Goal: Entertainment & Leisure: Consume media (video, audio)

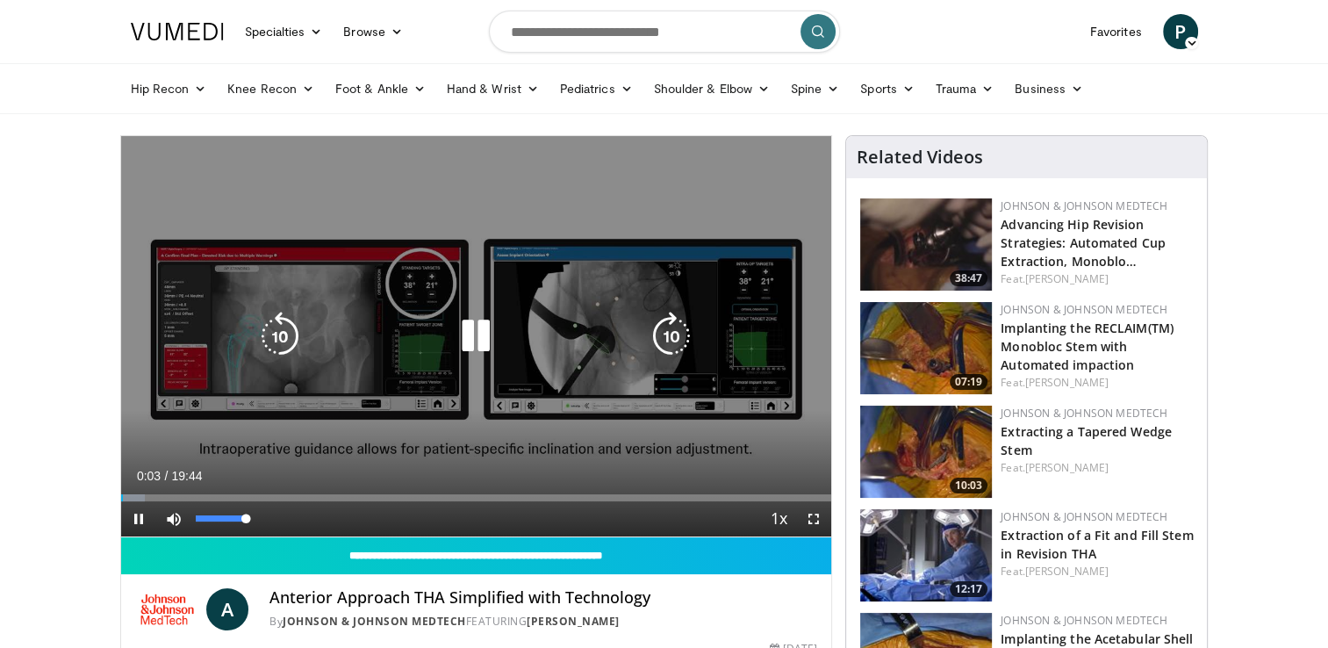
drag, startPoint x: 246, startPoint y: 520, endPoint x: 429, endPoint y: 526, distance: 183.5
click at [429, 526] on div "Current Time 0:03 / Duration 19:44 Pause Skip Backward Skip Forward Mute 100% L…" at bounding box center [476, 518] width 711 height 35
drag, startPoint x: 817, startPoint y: 525, endPoint x: 821, endPoint y: 590, distance: 65.0
click at [817, 525] on span "Video Player" at bounding box center [813, 518] width 35 height 35
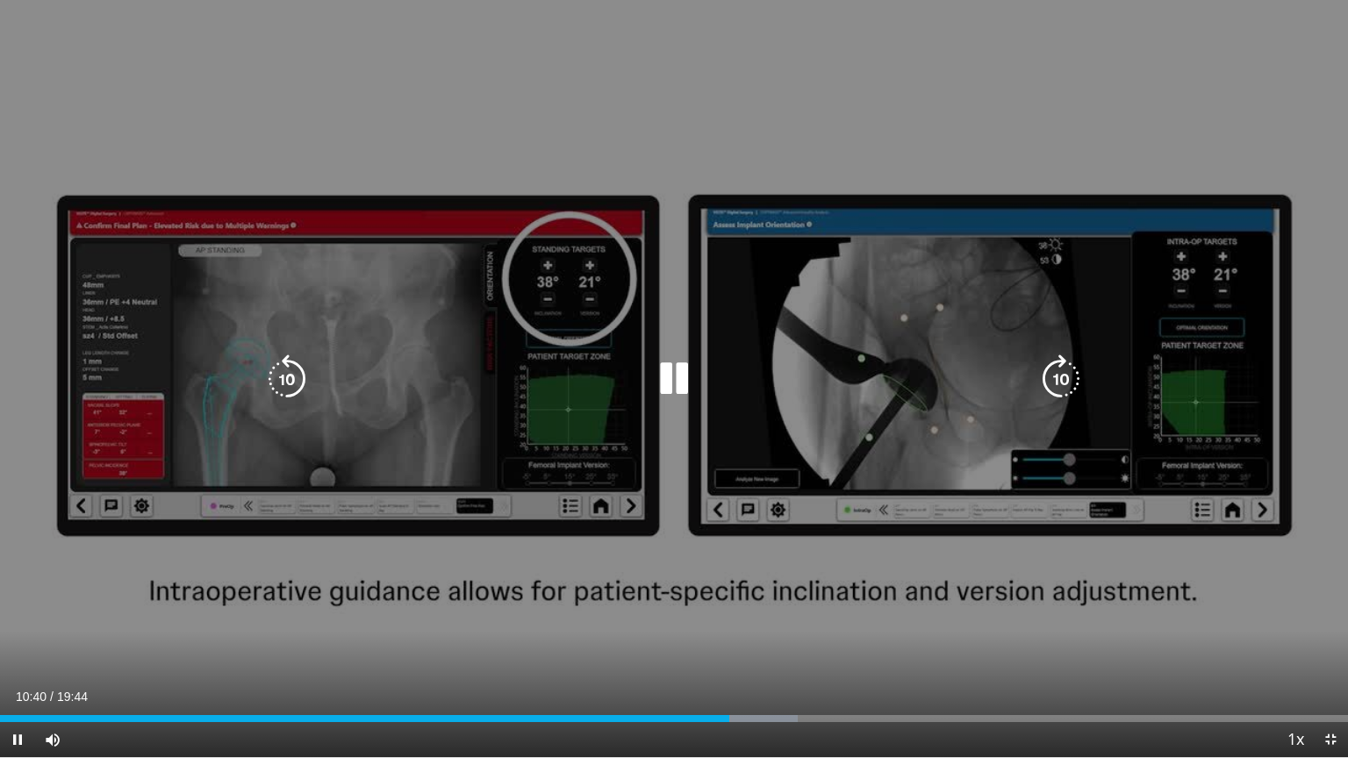
click at [15, 647] on video-js "**********" at bounding box center [674, 379] width 1348 height 758
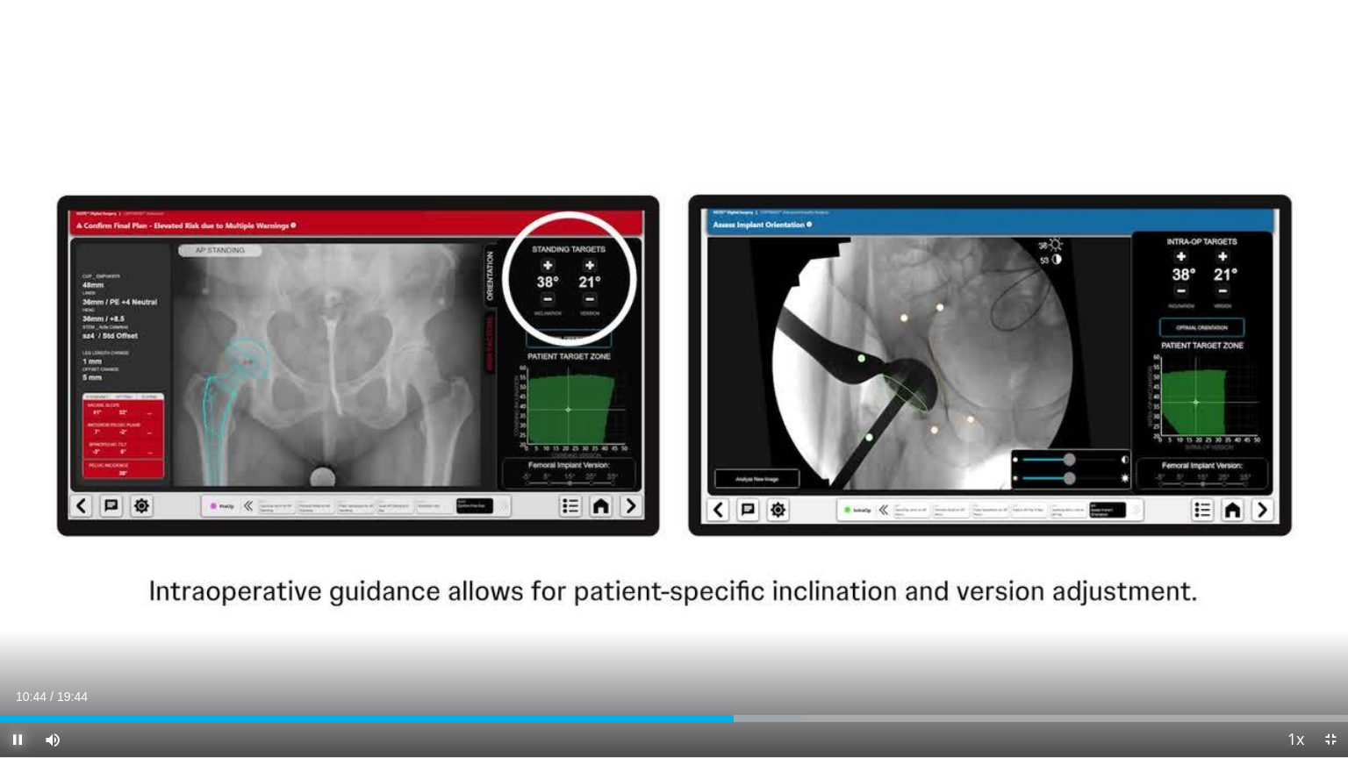
click at [14, 647] on span "Video Player" at bounding box center [17, 739] width 35 height 35
click at [11, 647] on span "Video Player" at bounding box center [17, 739] width 35 height 35
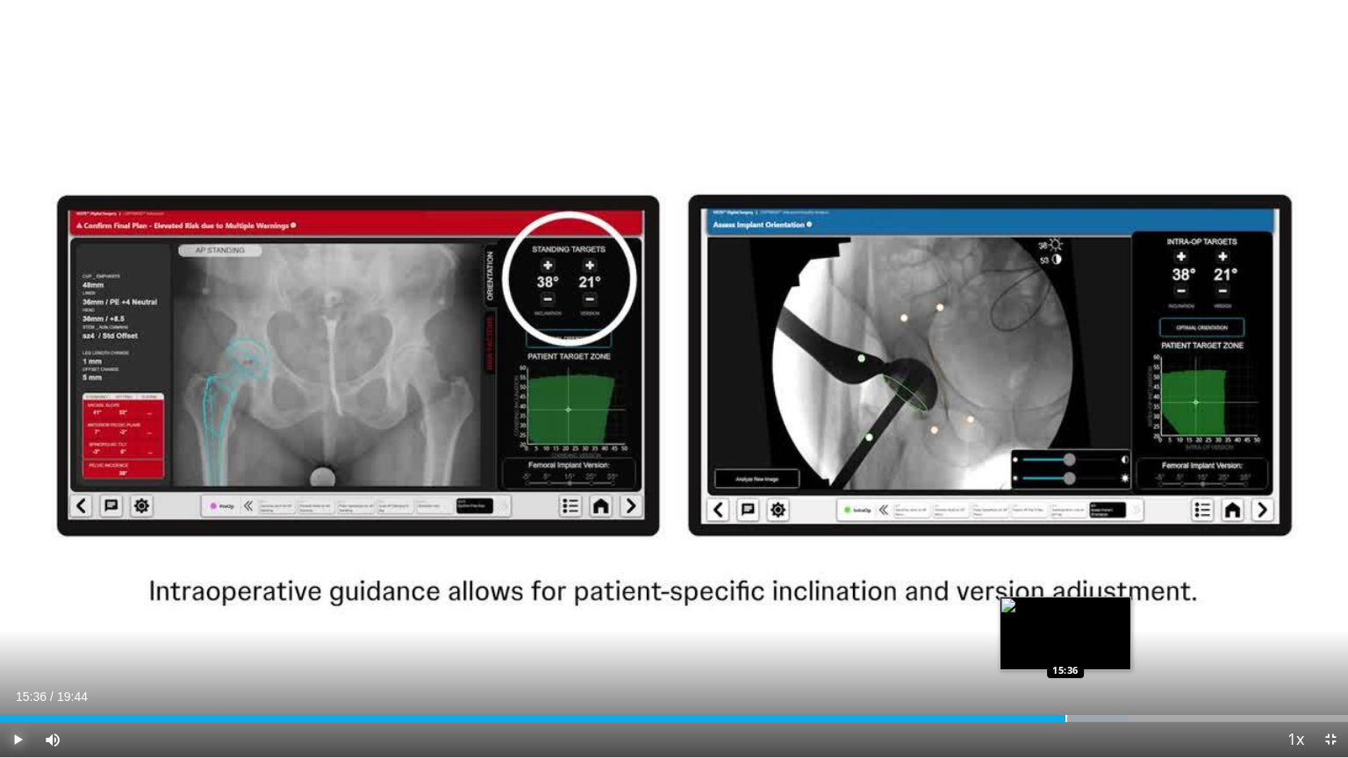
click at [1066, 647] on div "Progress Bar" at bounding box center [1067, 718] width 2 height 7
click at [1087, 647] on div "Progress Bar" at bounding box center [1088, 718] width 2 height 7
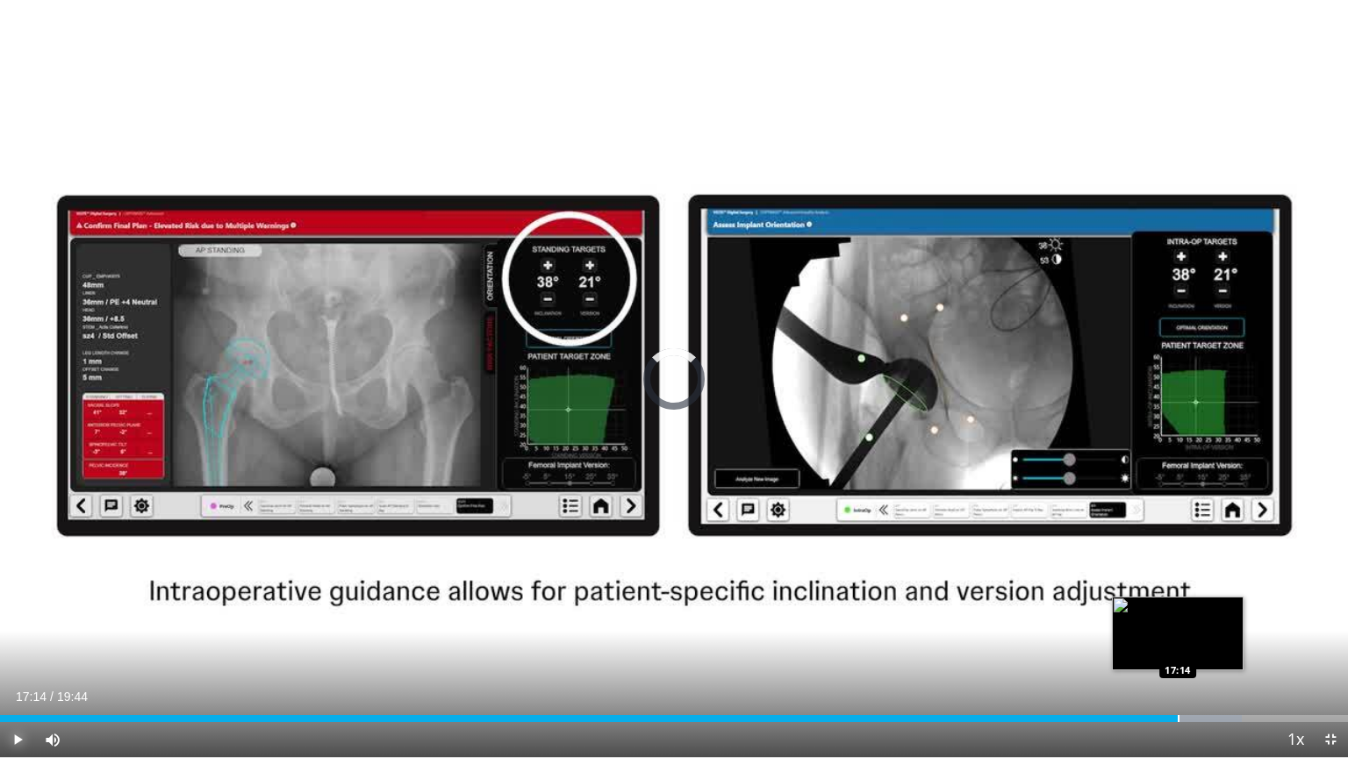
click at [1178, 647] on div "Progress Bar" at bounding box center [1179, 718] width 2 height 7
click at [1204, 647] on div "Loaded : 92.95% 17:17 17:37" at bounding box center [674, 714] width 1348 height 17
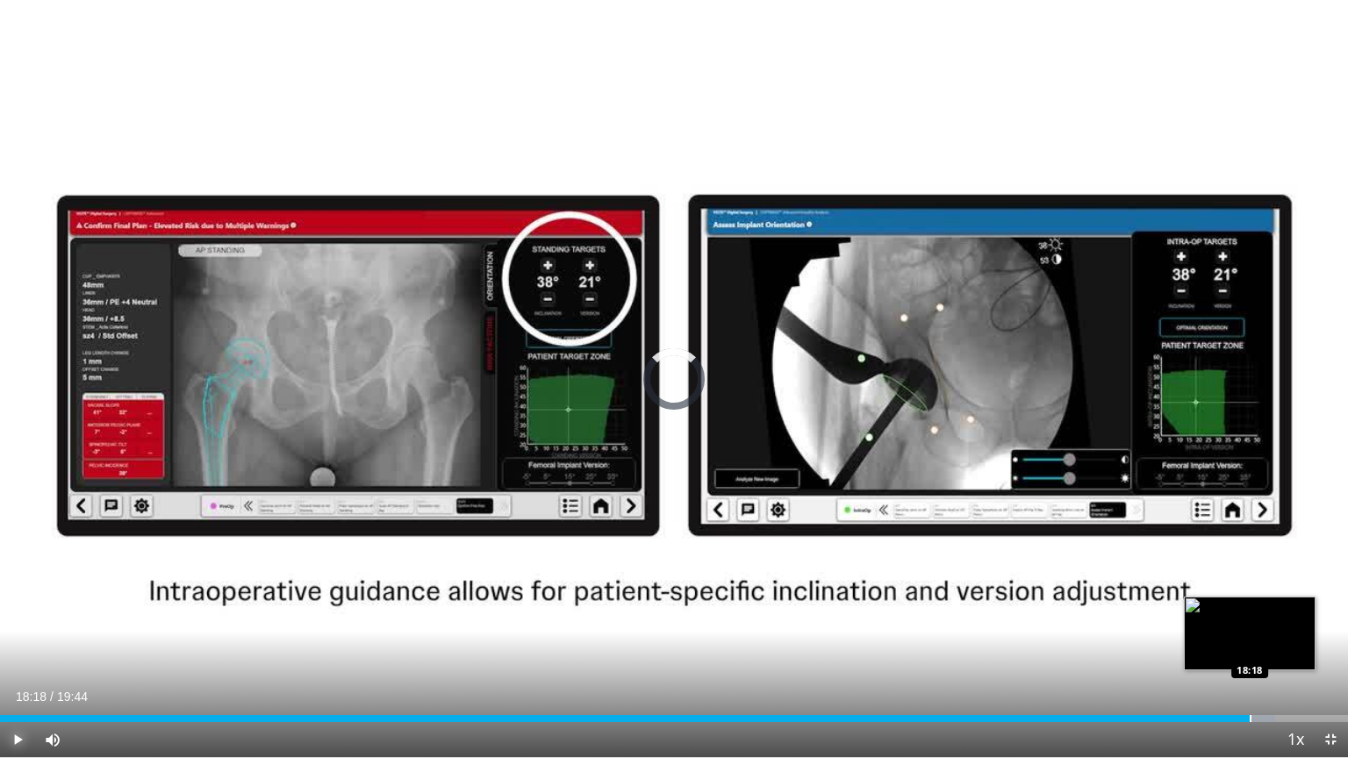
click at [1250, 647] on div "Loaded : 94.62% 18:18 18:18" at bounding box center [674, 714] width 1348 height 17
click at [1294, 647] on div "Loaded : 96.33% 18:20 18:56" at bounding box center [674, 714] width 1348 height 17
click at [1317, 647] on div "Loaded : 100.00% 19:18 19:18" at bounding box center [674, 714] width 1348 height 17
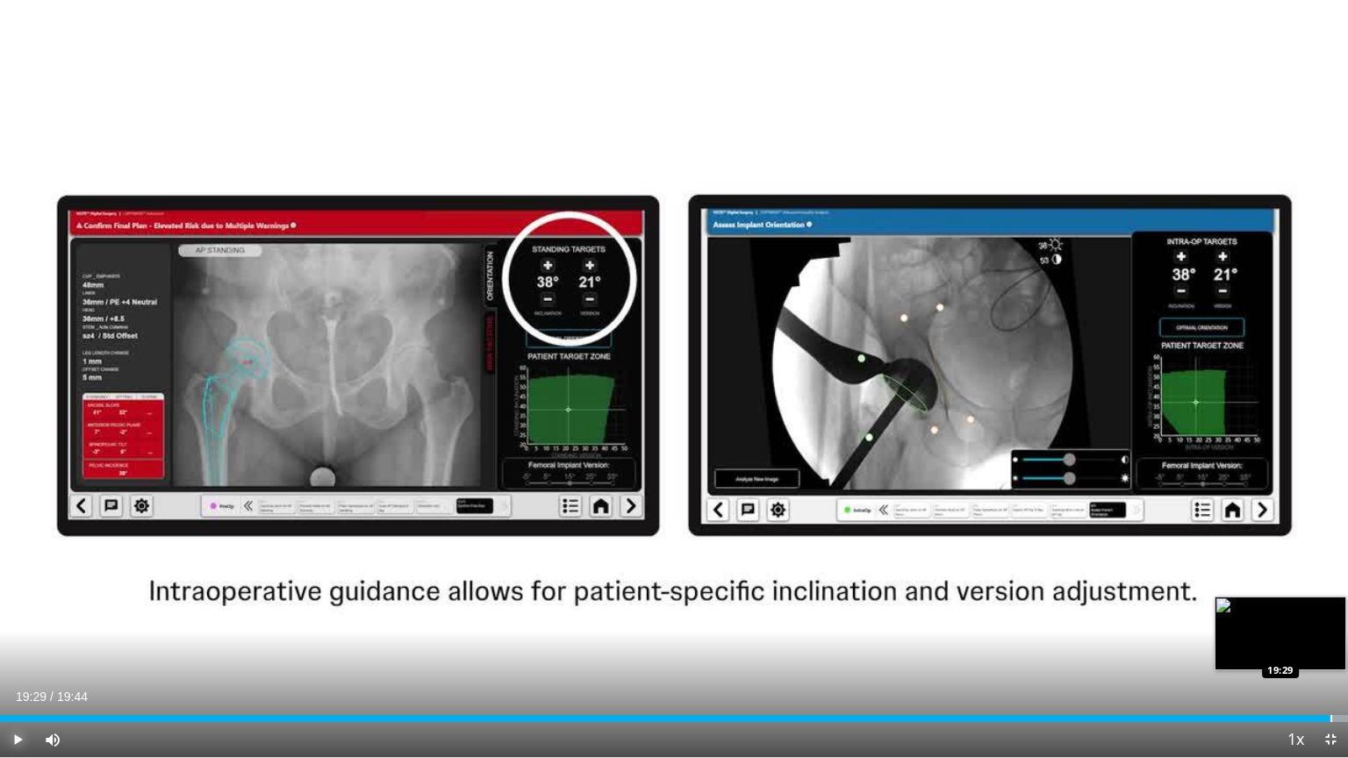
click at [1327, 647] on div "Progress Bar" at bounding box center [1332, 718] width 2 height 7
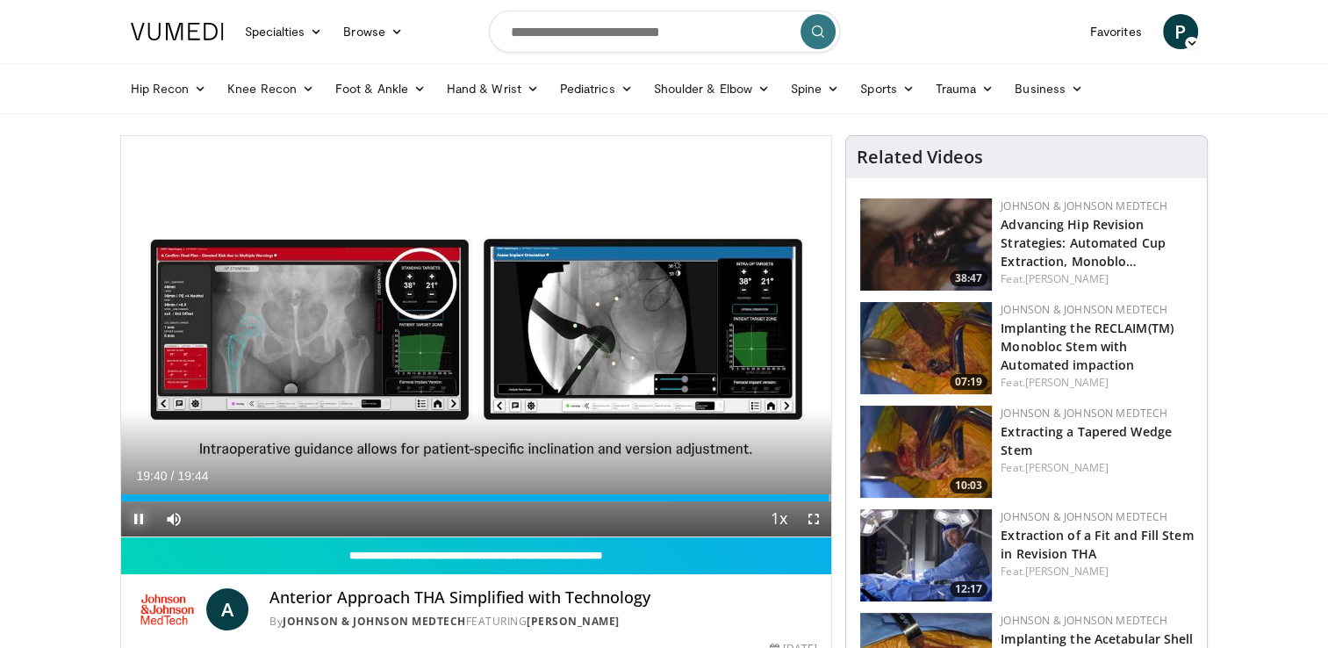
click at [137, 520] on span "Video Player" at bounding box center [138, 518] width 35 height 35
